Goal: Find contact information: Find contact information

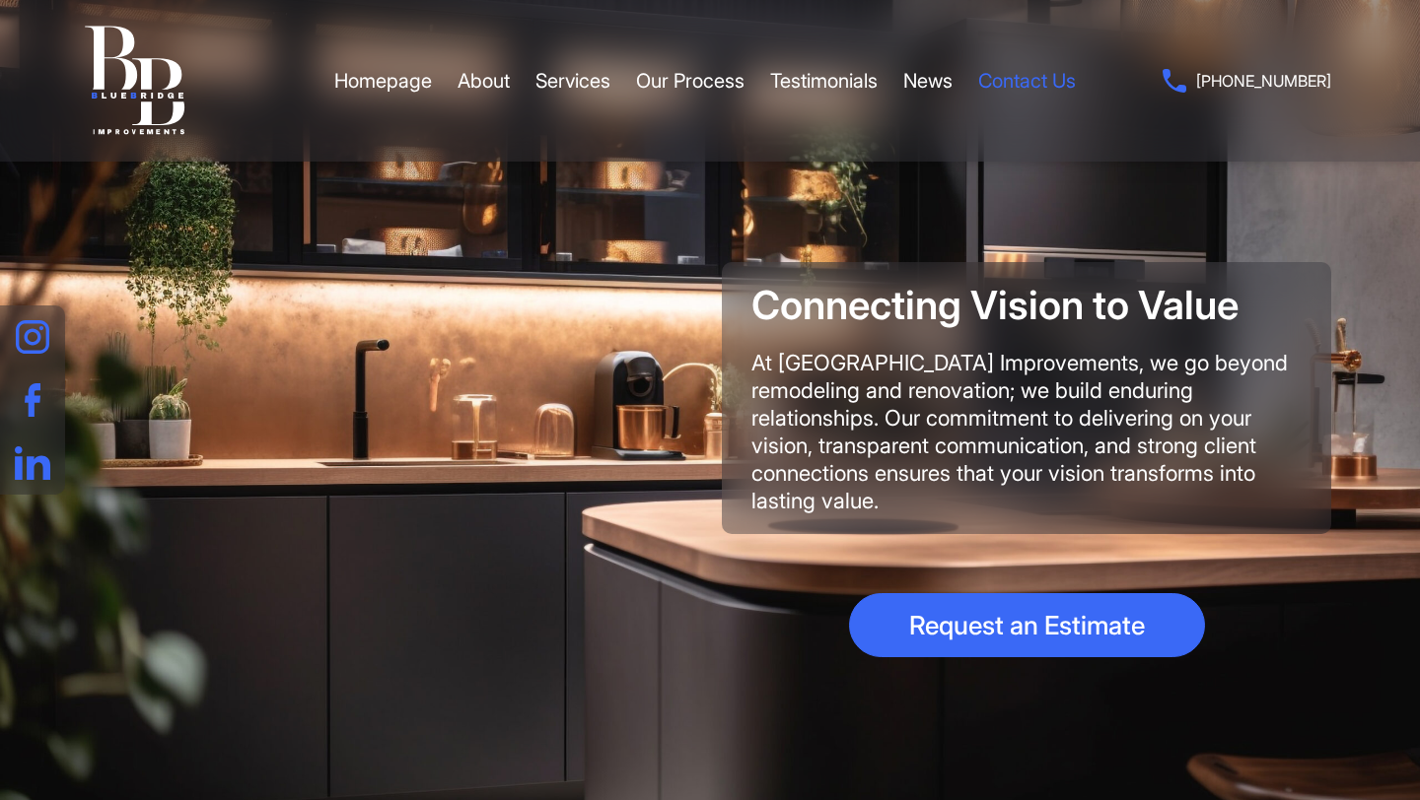
click at [1030, 78] on link "Contact Us" at bounding box center [1027, 80] width 98 height 59
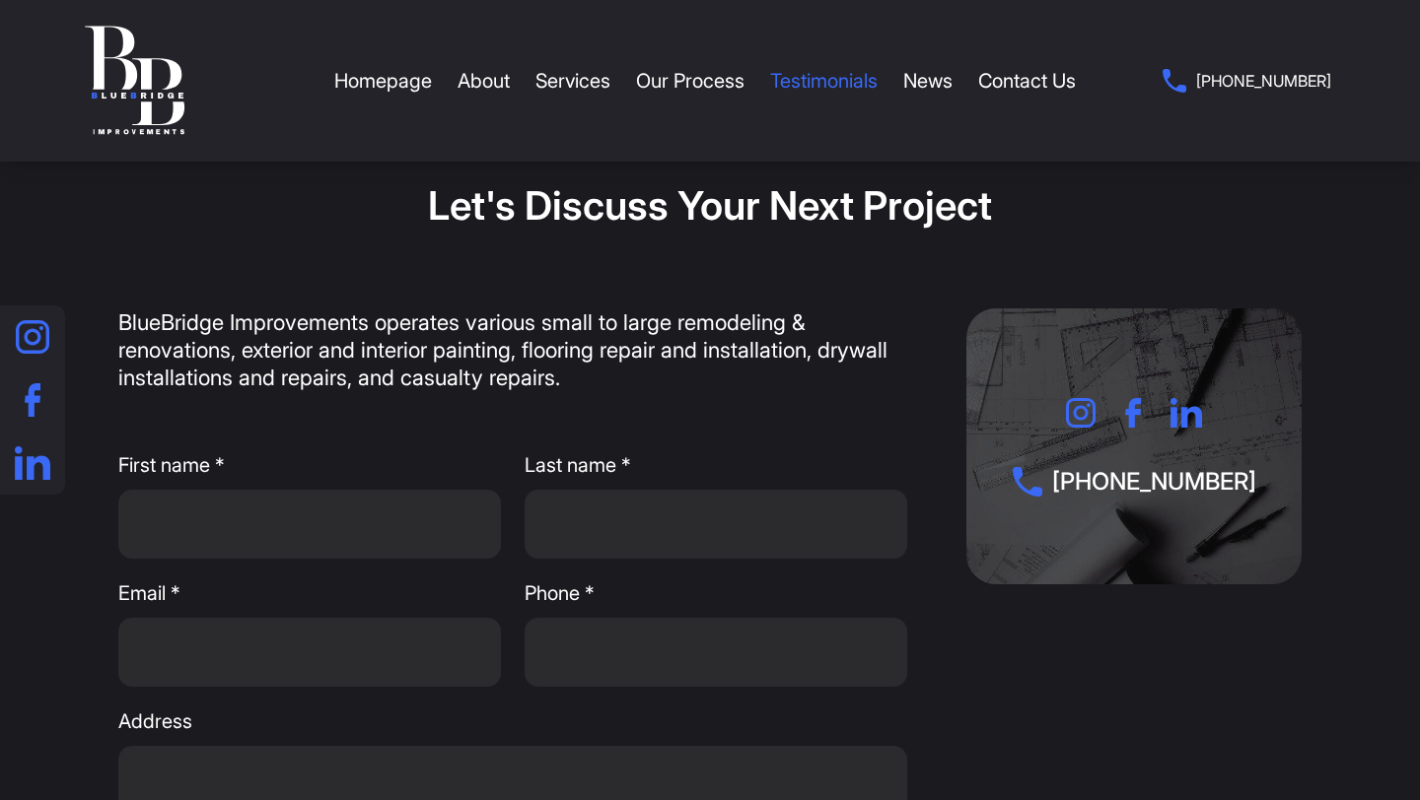
click at [840, 76] on link "Testimonials" at bounding box center [823, 80] width 107 height 59
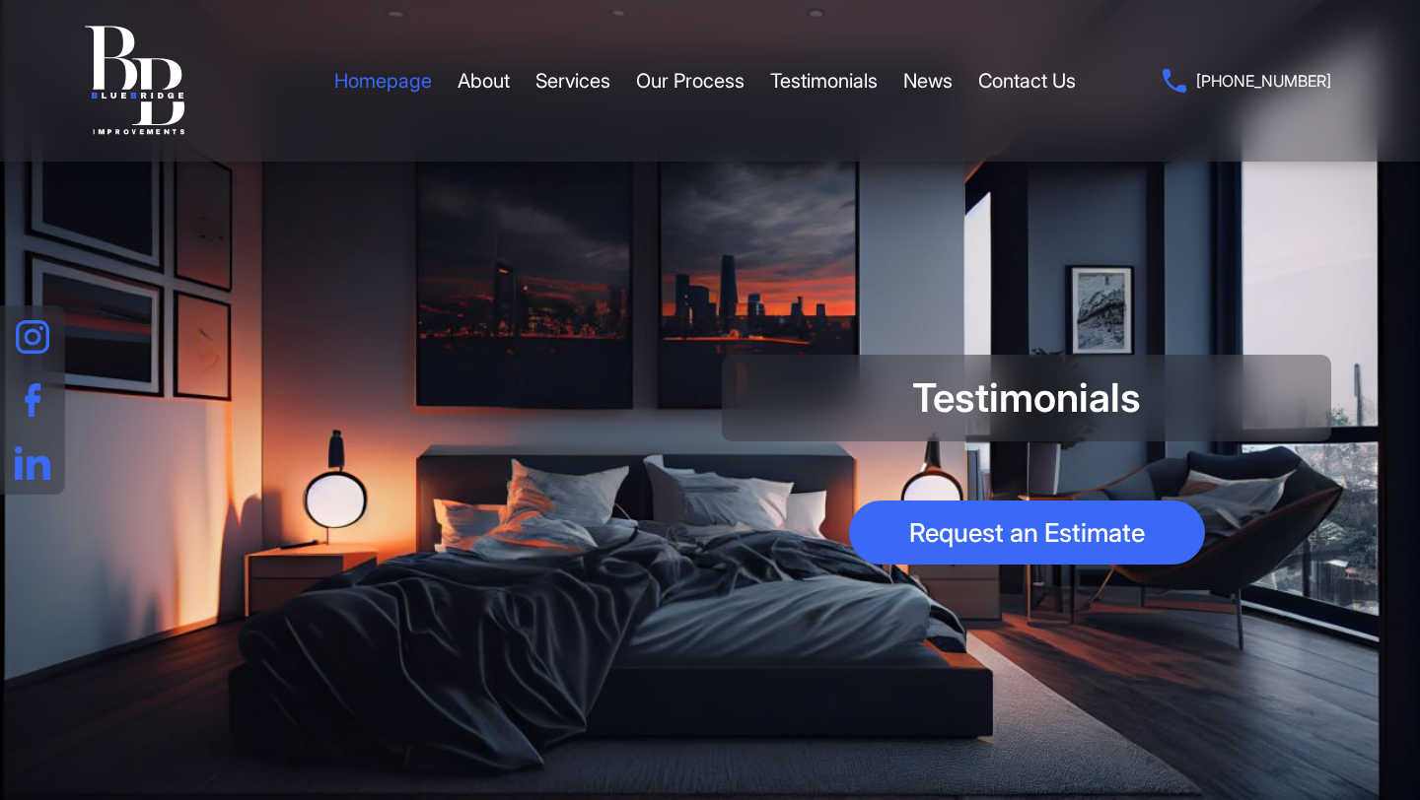
click at [376, 79] on link "Homepage" at bounding box center [383, 80] width 98 height 59
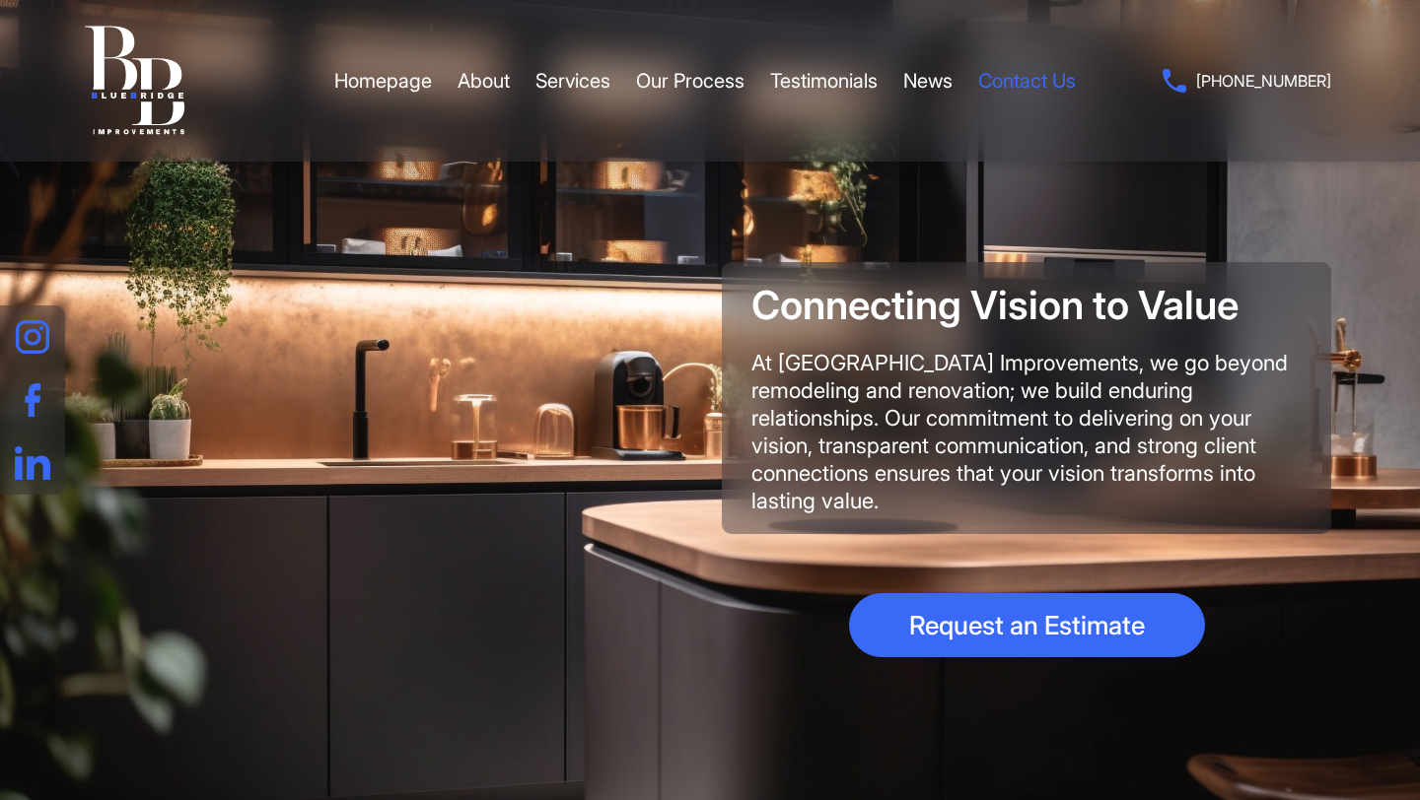
click at [1022, 80] on link "Contact Us" at bounding box center [1027, 80] width 98 height 59
